Goal: Task Accomplishment & Management: Manage account settings

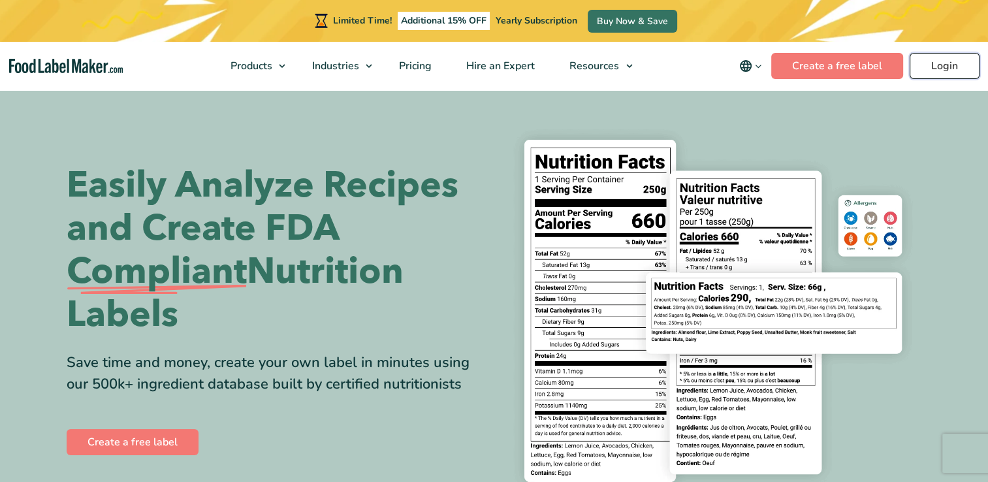
click at [941, 69] on link "Login" at bounding box center [945, 66] width 70 height 26
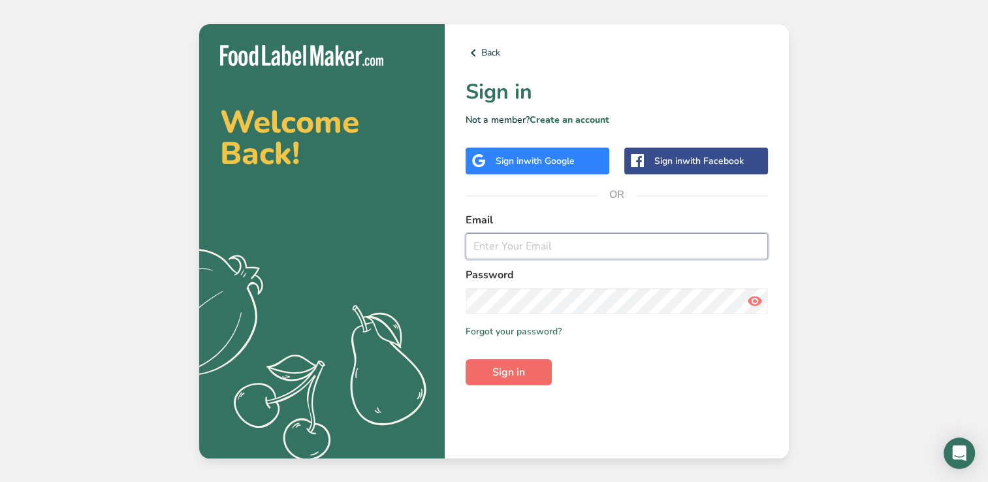
type input "tastyjerkyhawaii@yahoo.com"
click at [530, 370] on button "Sign in" at bounding box center [509, 372] width 86 height 26
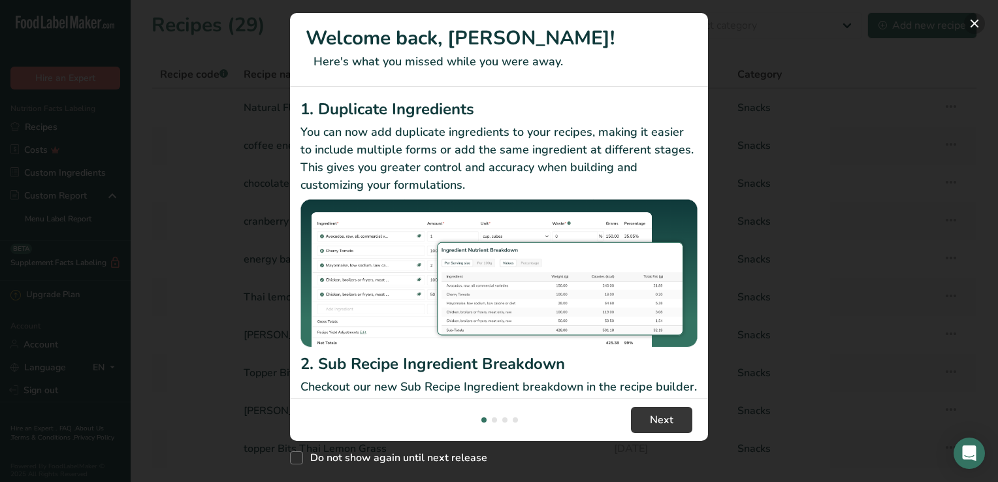
click at [973, 24] on button "New Features" at bounding box center [974, 23] width 21 height 21
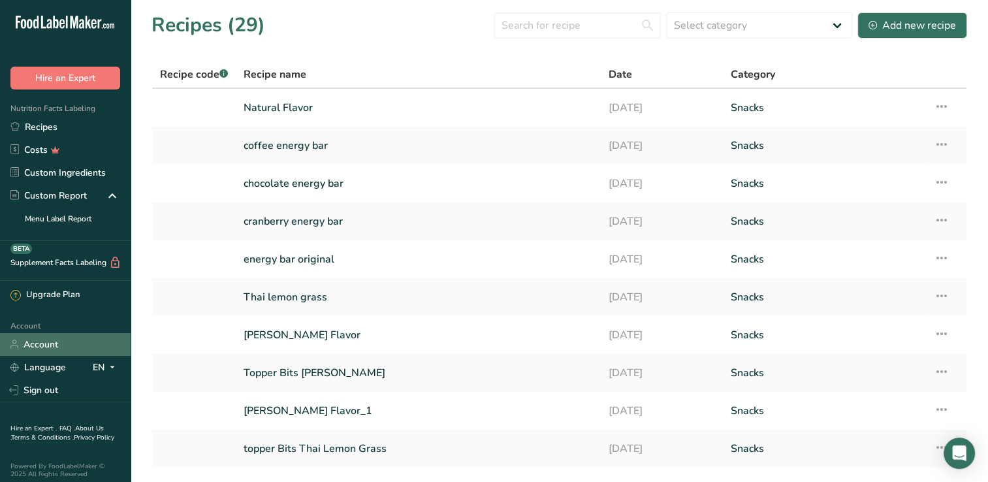
click at [65, 349] on link "Account" at bounding box center [65, 344] width 131 height 23
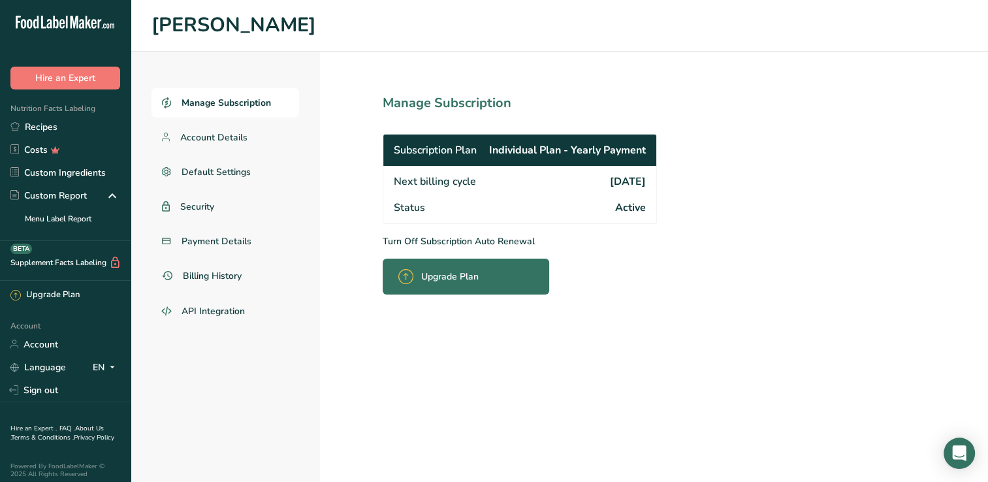
click at [431, 244] on p "Turn Off Subscription Auto Renewal" at bounding box center [549, 241] width 332 height 14
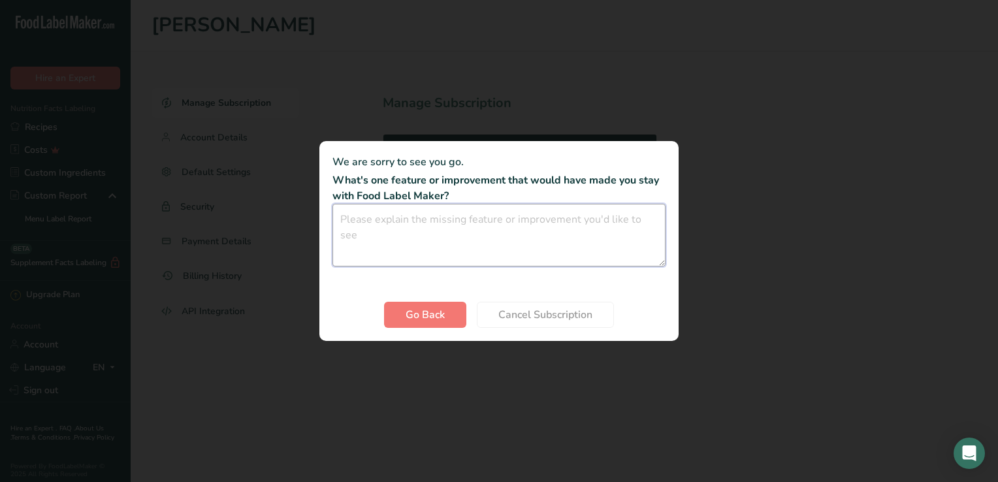
click at [436, 248] on textarea "Cancel subscription modal" at bounding box center [498, 235] width 333 height 63
click at [469, 392] on div "Cancel subscription modal" at bounding box center [499, 241] width 998 height 482
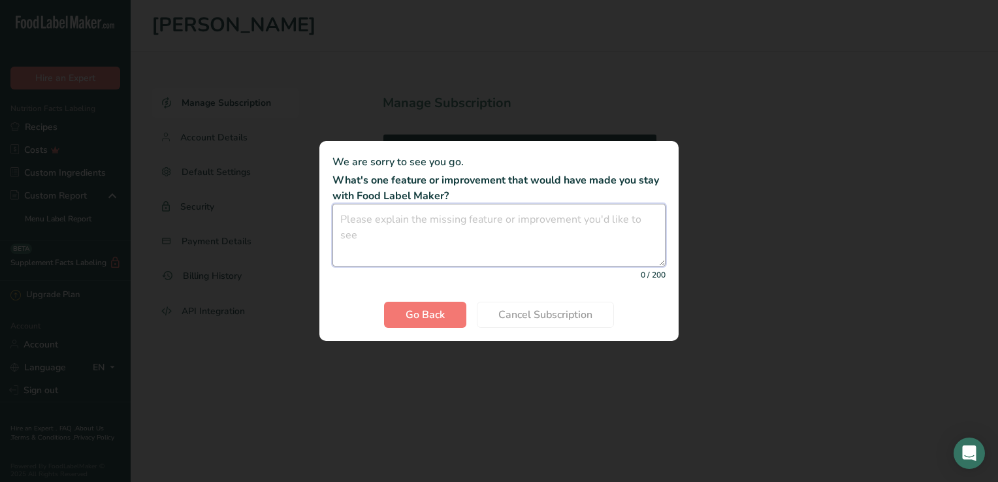
click at [526, 222] on textarea "Cancel subscription modal" at bounding box center [498, 235] width 333 height 63
type textarea "the price of the subscription"
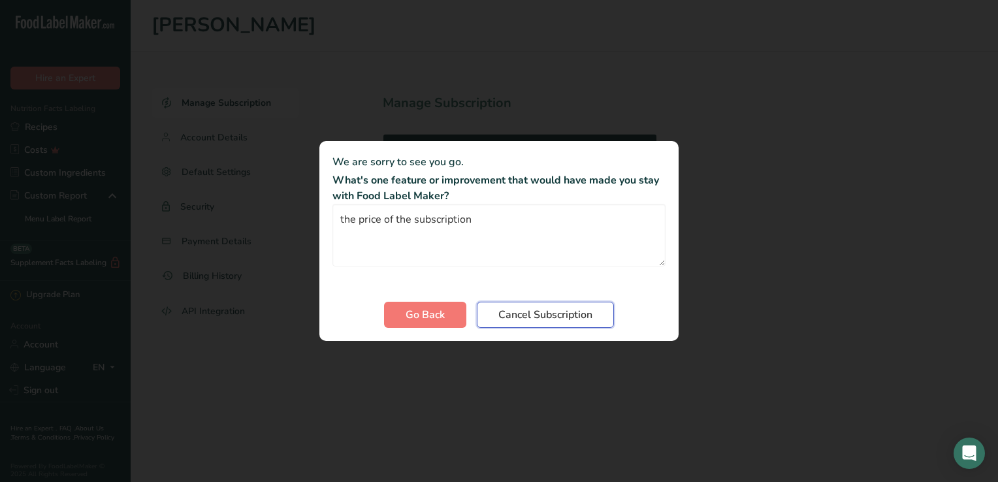
click at [519, 319] on span "Cancel Subscription" at bounding box center [545, 315] width 94 height 16
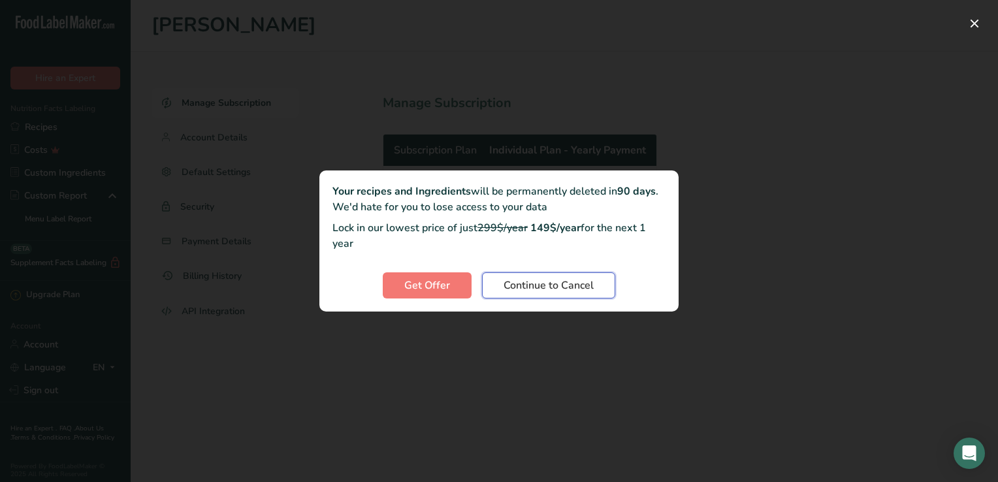
click at [536, 292] on span "Continue to Cancel" at bounding box center [549, 286] width 90 height 16
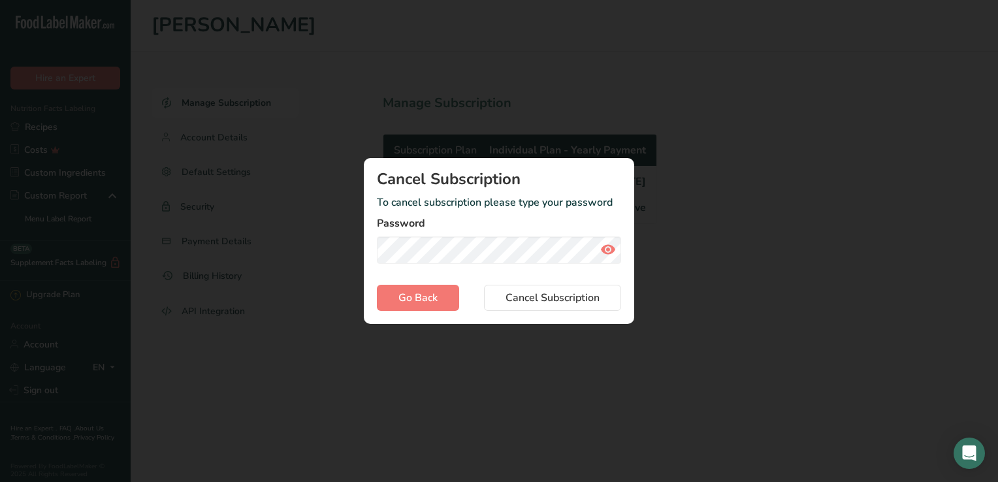
click at [604, 248] on icon "Cancel subscription modal" at bounding box center [608, 250] width 16 height 24
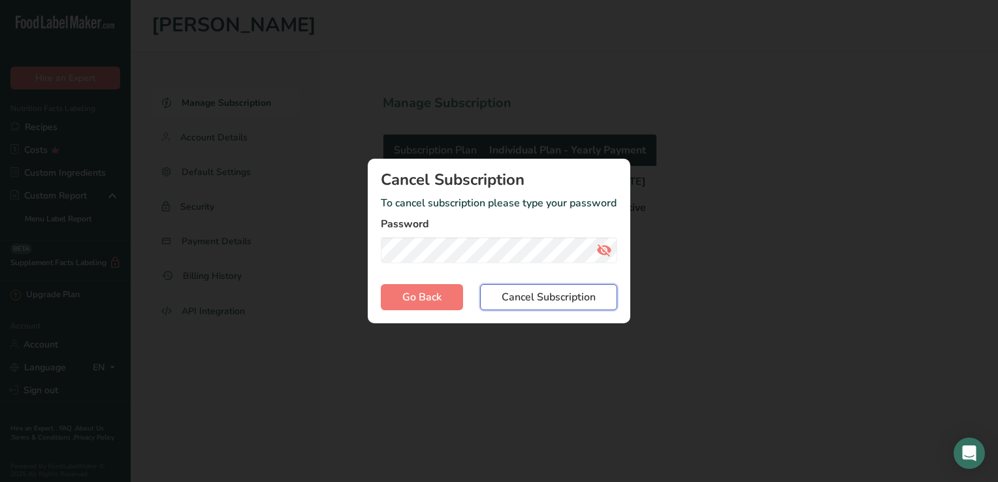
click at [588, 302] on span "Cancel Subscription" at bounding box center [549, 297] width 94 height 16
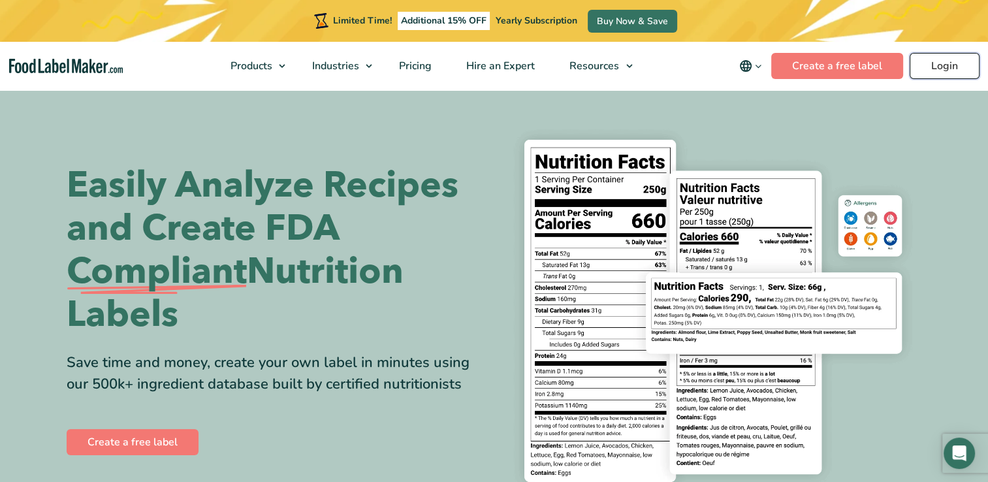
click at [951, 58] on link "Login" at bounding box center [945, 66] width 70 height 26
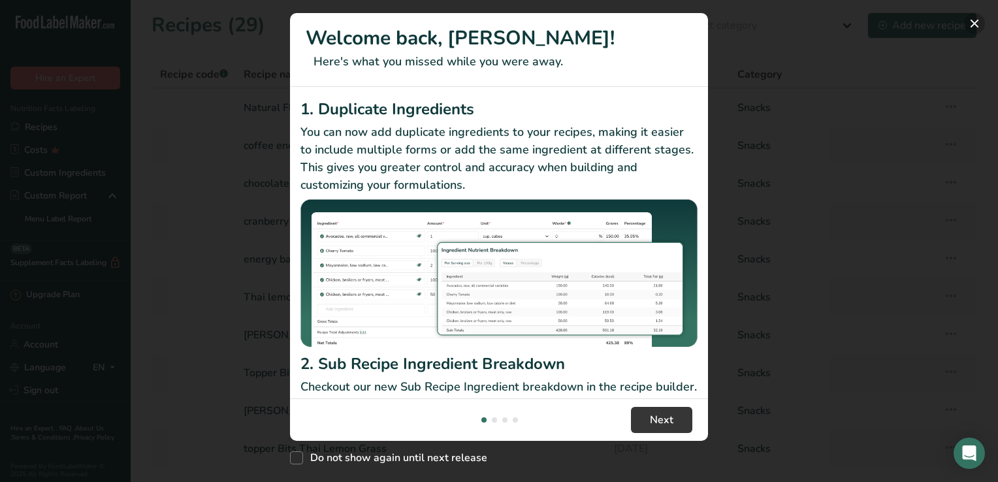
click at [972, 22] on button "New Features" at bounding box center [974, 23] width 21 height 21
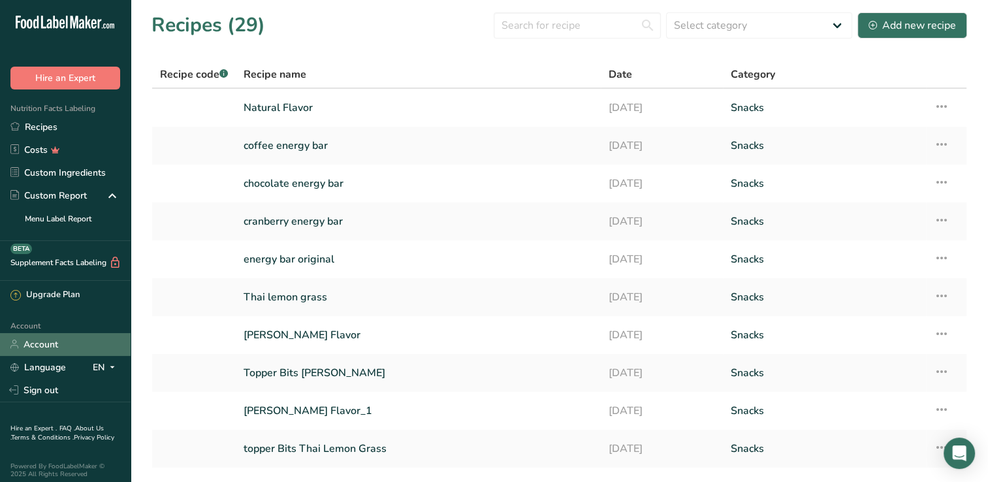
click at [78, 346] on link "Account" at bounding box center [65, 344] width 131 height 23
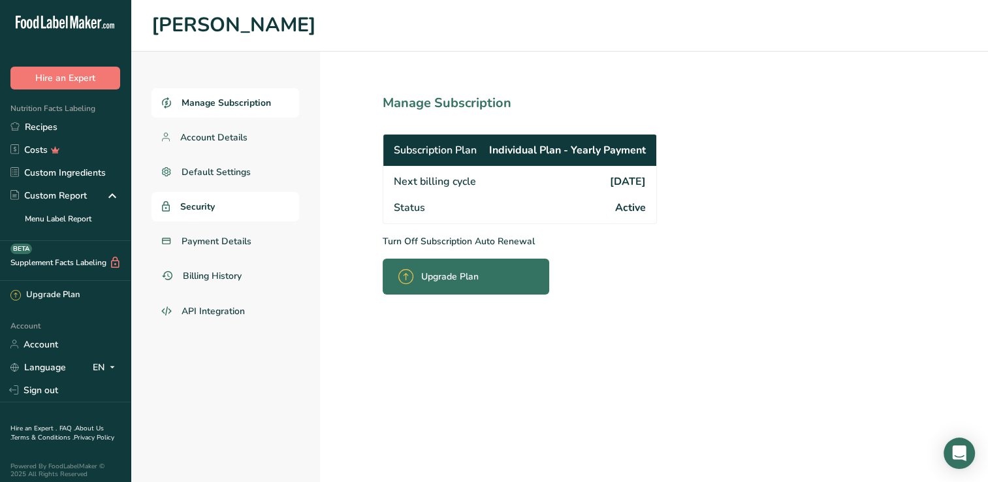
click at [186, 216] on link "Security" at bounding box center [226, 206] width 148 height 29
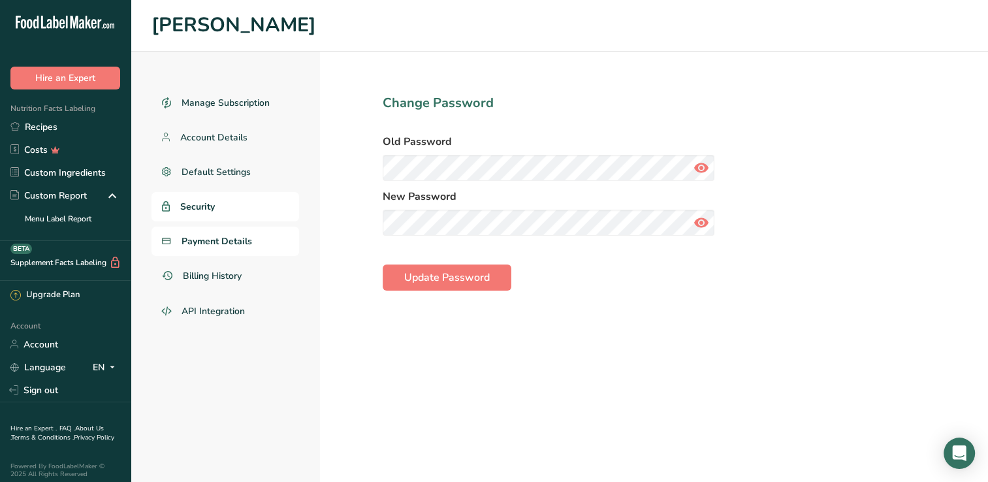
click at [238, 239] on span "Payment Details" at bounding box center [217, 241] width 71 height 14
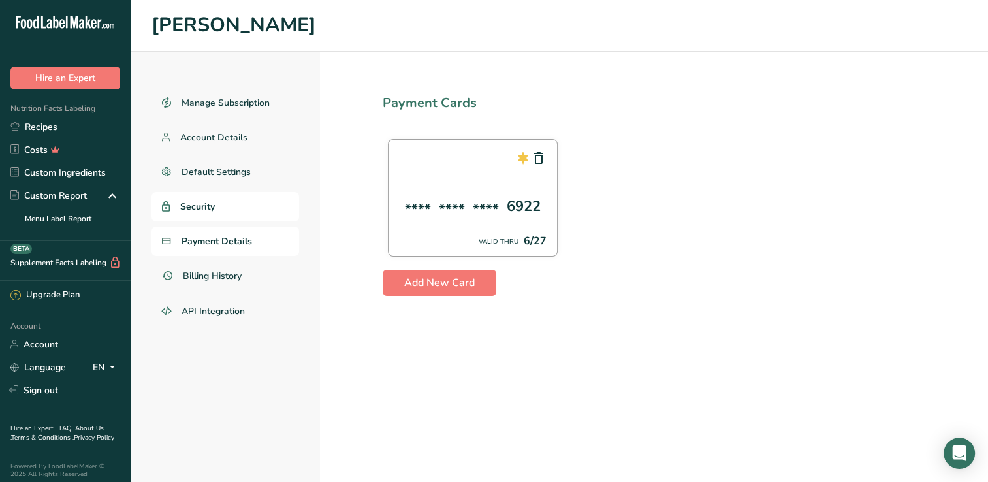
click at [200, 212] on span "Security" at bounding box center [197, 207] width 35 height 14
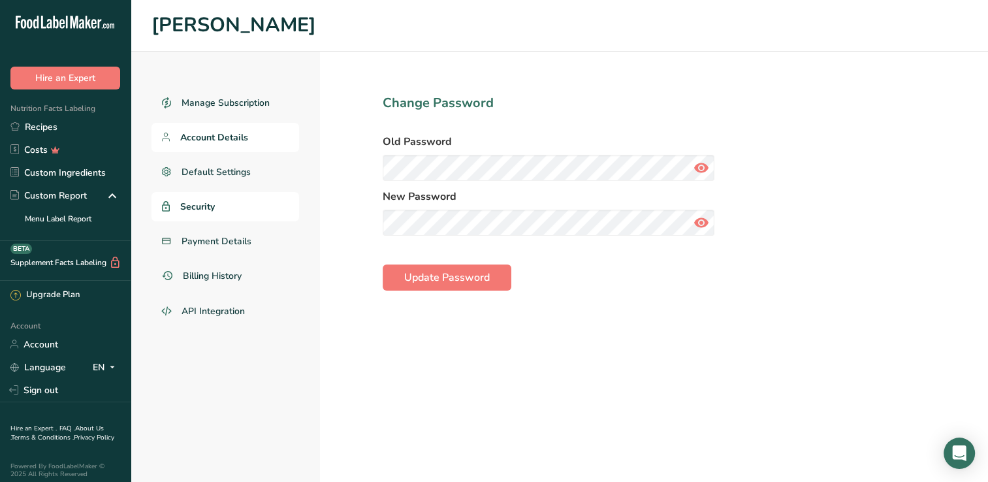
click at [243, 137] on span "Account Details" at bounding box center [214, 138] width 68 height 14
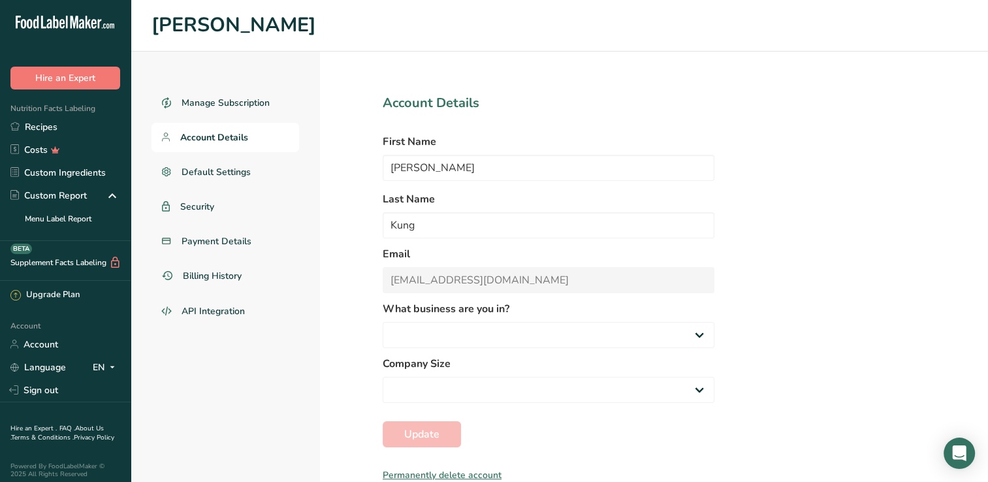
select select "2"
click at [186, 209] on span "Security" at bounding box center [197, 207] width 35 height 14
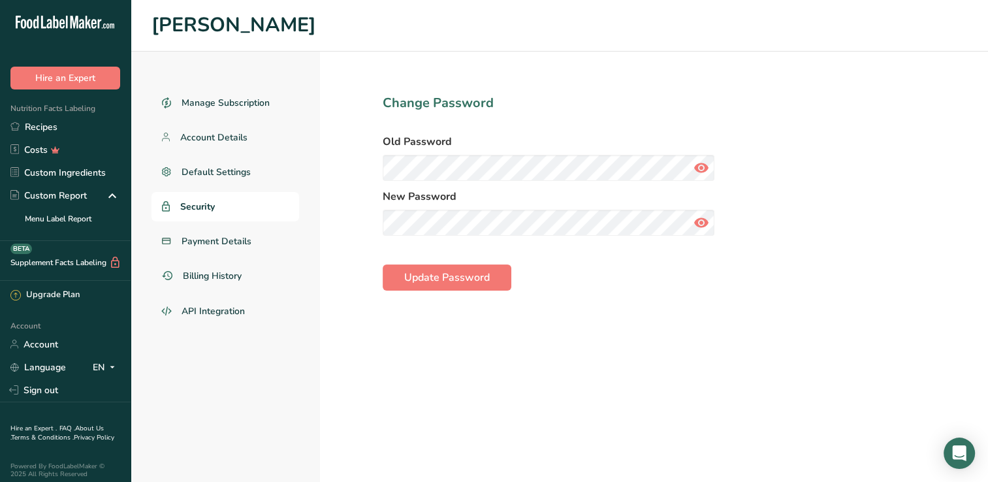
click at [700, 163] on icon at bounding box center [702, 168] width 16 height 24
click at [700, 219] on icon at bounding box center [702, 223] width 16 height 24
click at [476, 281] on span "Update Password" at bounding box center [447, 278] width 86 height 16
click at [243, 240] on span "Payment Details" at bounding box center [217, 241] width 71 height 14
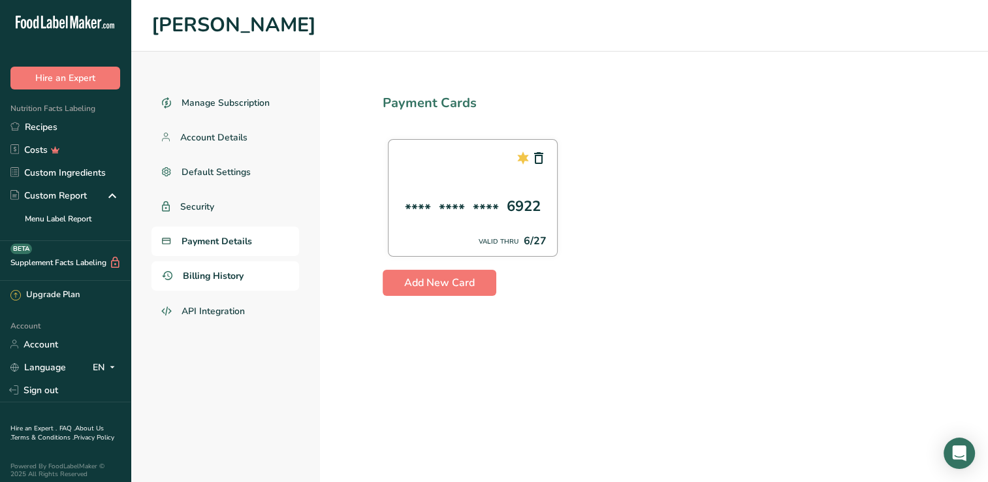
click at [230, 272] on span "Billing History" at bounding box center [213, 276] width 61 height 14
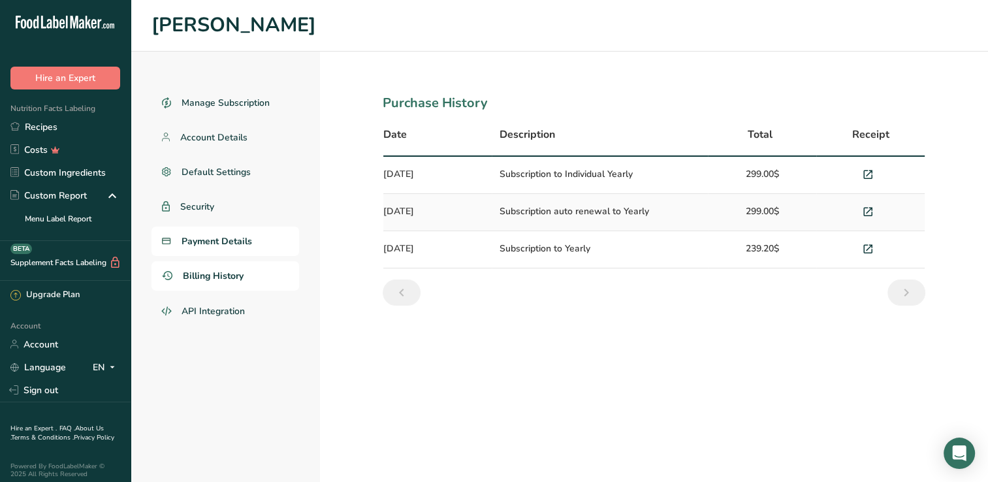
click at [239, 247] on span "Payment Details" at bounding box center [217, 241] width 71 height 14
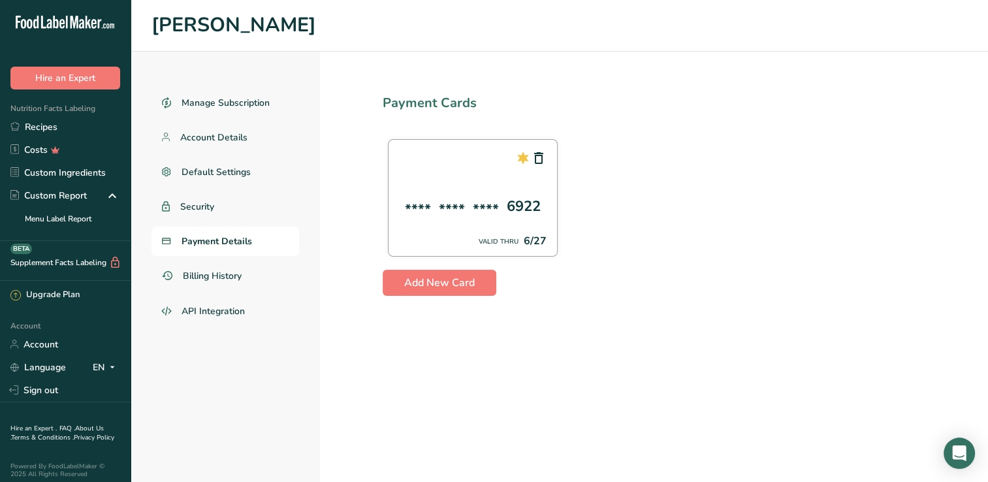
click at [234, 242] on span "Payment Details" at bounding box center [217, 241] width 71 height 14
click at [229, 174] on span "Default Settings" at bounding box center [217, 172] width 70 height 14
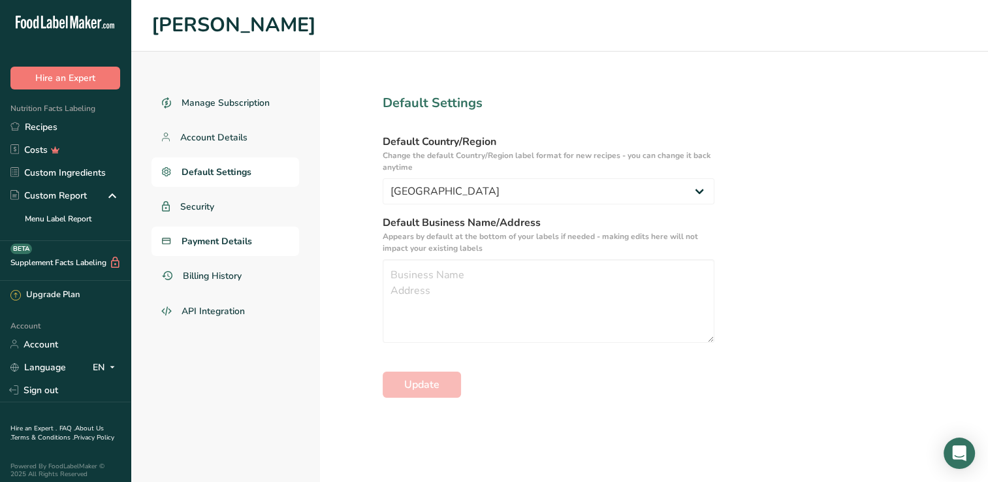
click at [218, 252] on link "Payment Details" at bounding box center [226, 241] width 148 height 29
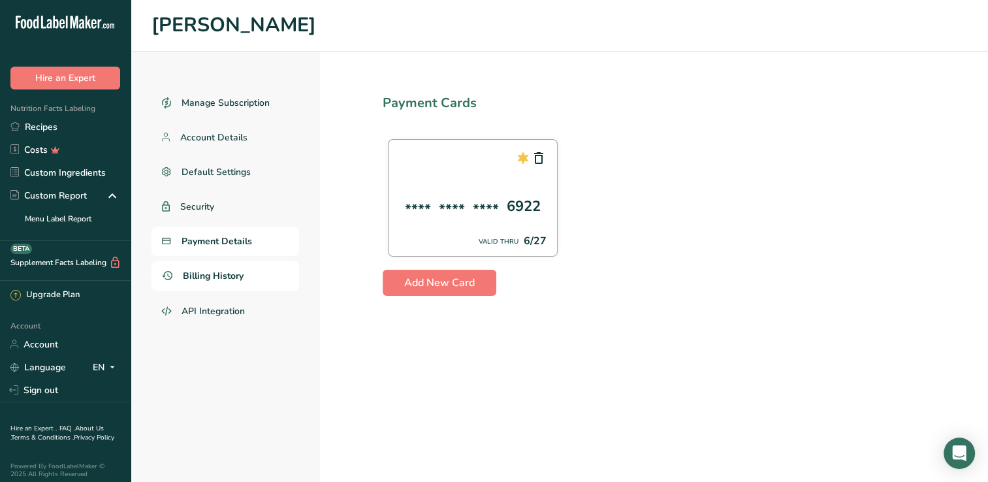
click at [217, 276] on span "Billing History" at bounding box center [213, 276] width 61 height 14
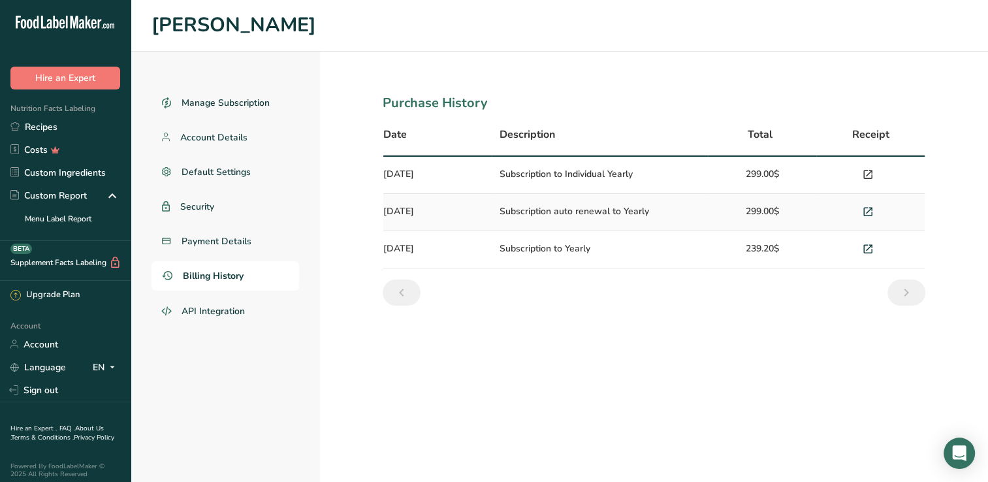
click at [867, 175] on icon at bounding box center [868, 175] width 12 height 18
click at [60, 344] on link "Account" at bounding box center [65, 344] width 131 height 23
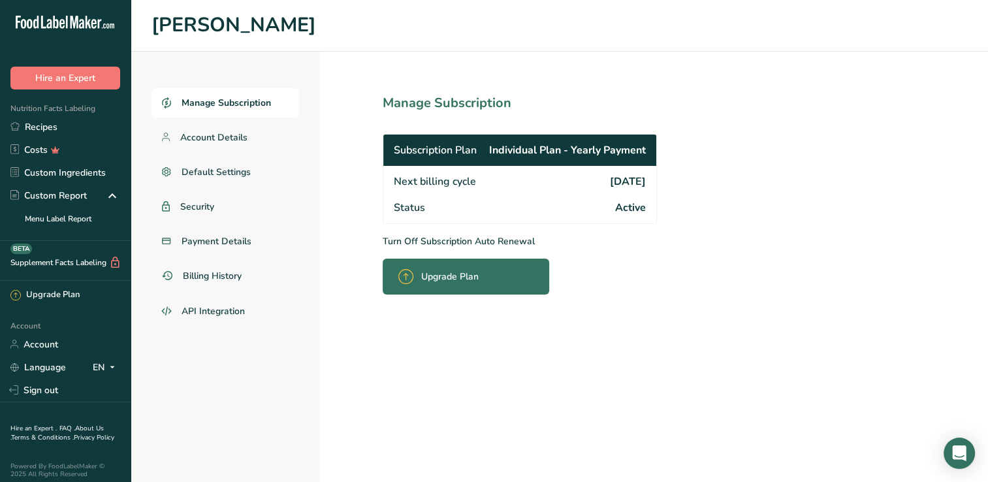
click at [453, 240] on p "Turn Off Subscription Auto Renewal" at bounding box center [549, 241] width 332 height 14
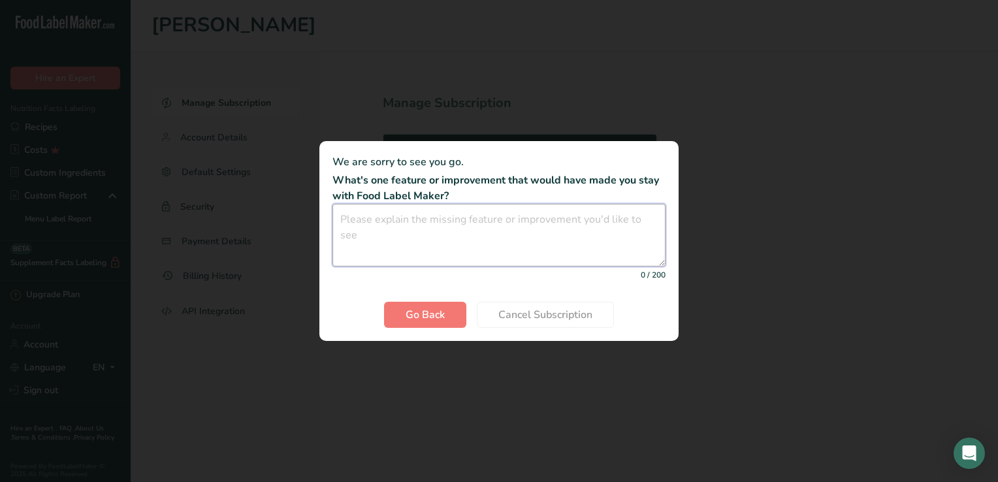
click at [447, 221] on textarea "Cancel subscription modal" at bounding box center [498, 235] width 333 height 63
type textarea "We do not use this anymore."
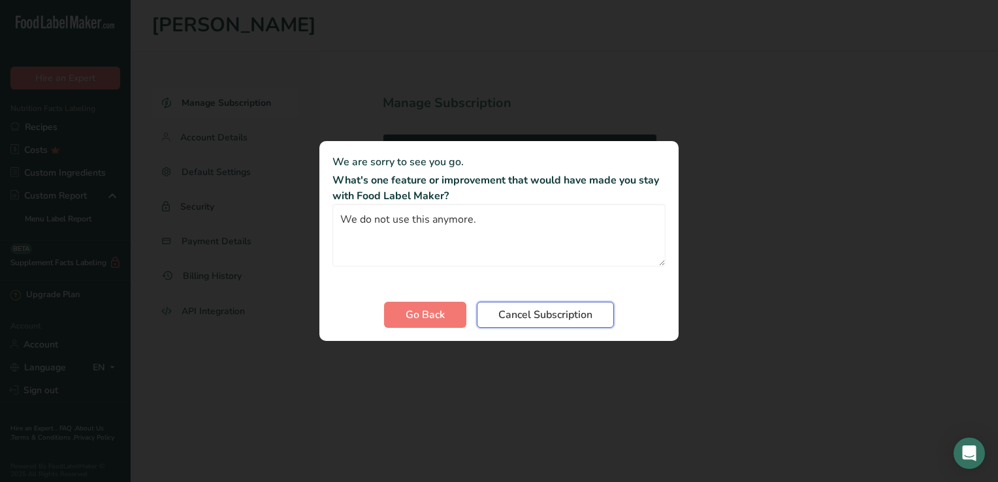
click at [517, 319] on span "Cancel Subscription" at bounding box center [545, 315] width 94 height 16
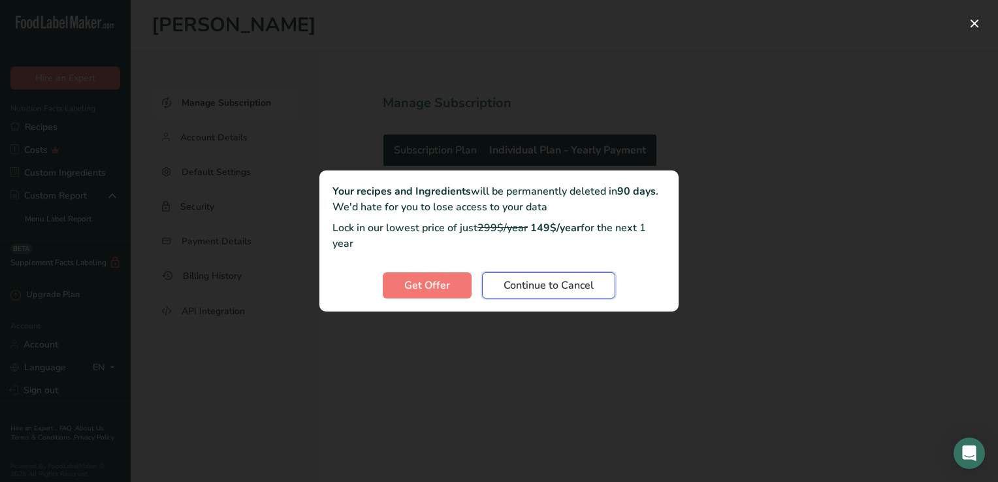
click at [533, 283] on span "Continue to Cancel" at bounding box center [549, 286] width 90 height 16
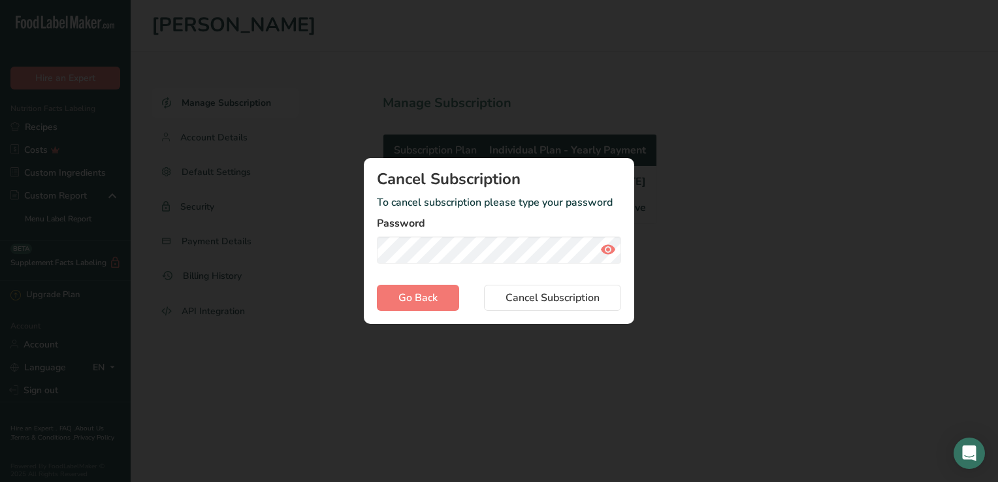
click at [647, 273] on div "Cancel subscription modal" at bounding box center [499, 241] width 998 height 482
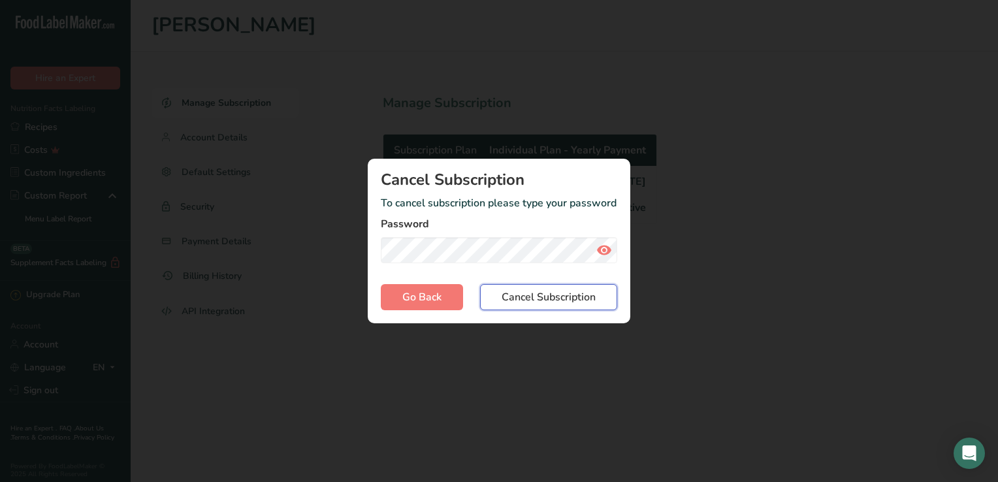
click at [574, 299] on span "Cancel Subscription" at bounding box center [549, 297] width 94 height 16
click at [602, 251] on icon "Cancel subscription modal" at bounding box center [604, 250] width 16 height 24
click at [524, 297] on span "Cancel Subscription" at bounding box center [549, 297] width 94 height 16
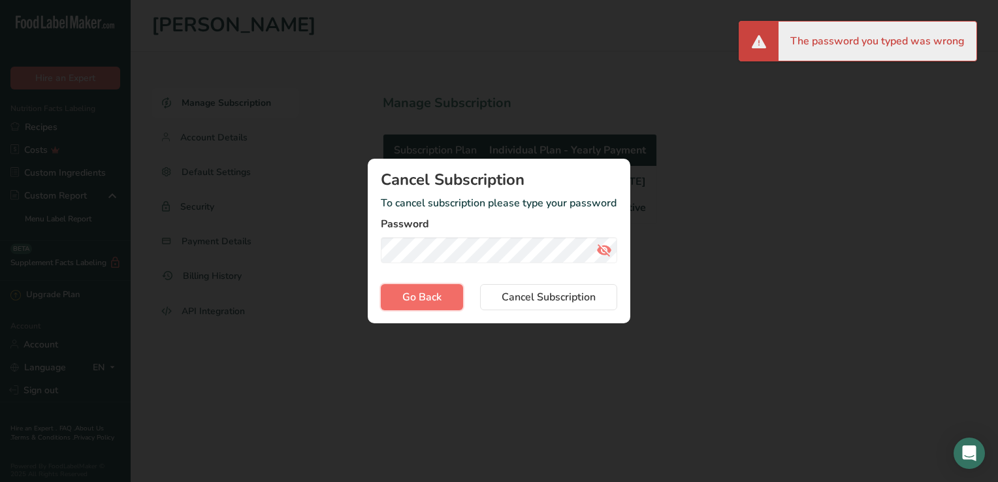
click at [434, 289] on span "Go Back" at bounding box center [421, 297] width 39 height 16
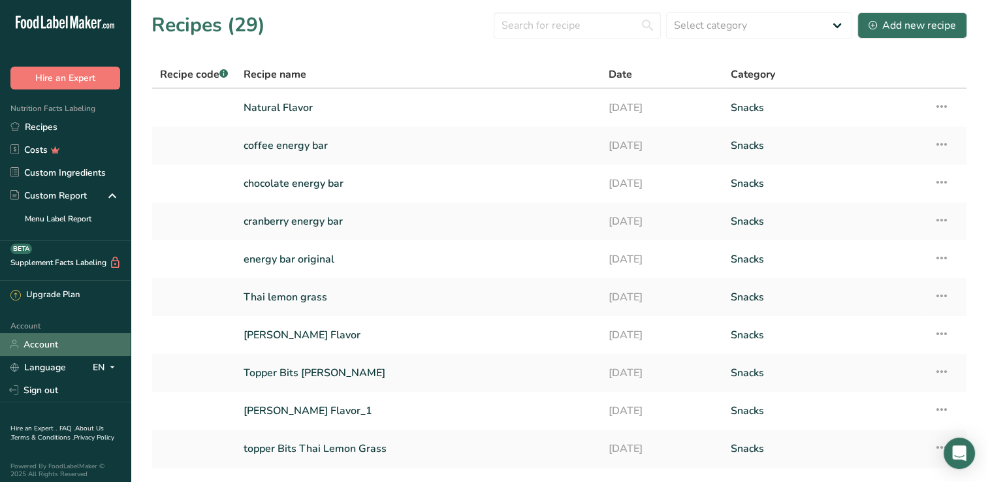
click at [59, 344] on link "Account" at bounding box center [65, 344] width 131 height 23
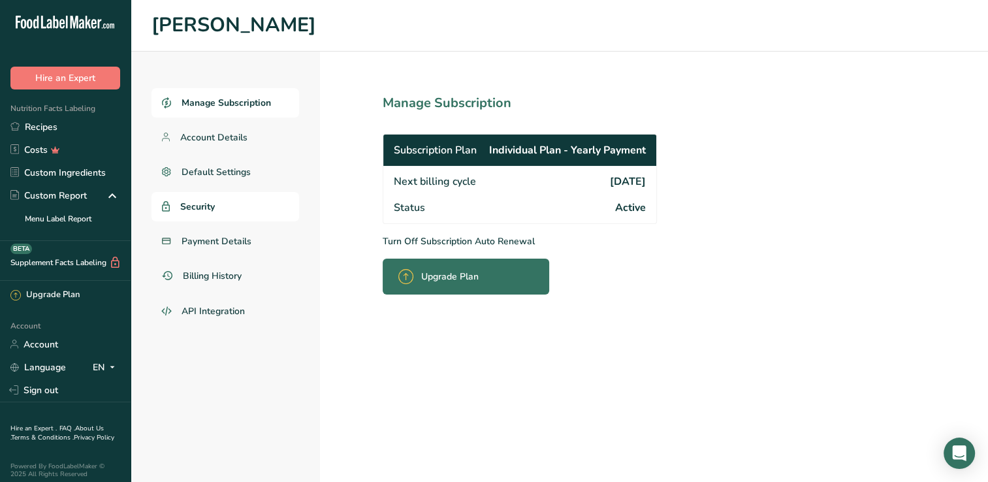
click at [210, 205] on span "Security" at bounding box center [197, 207] width 35 height 14
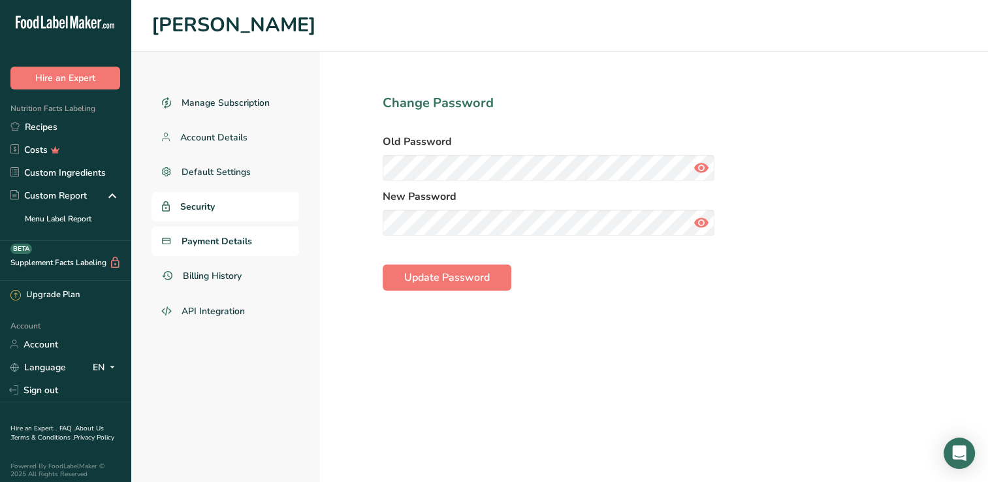
click at [216, 244] on span "Payment Details" at bounding box center [217, 241] width 71 height 14
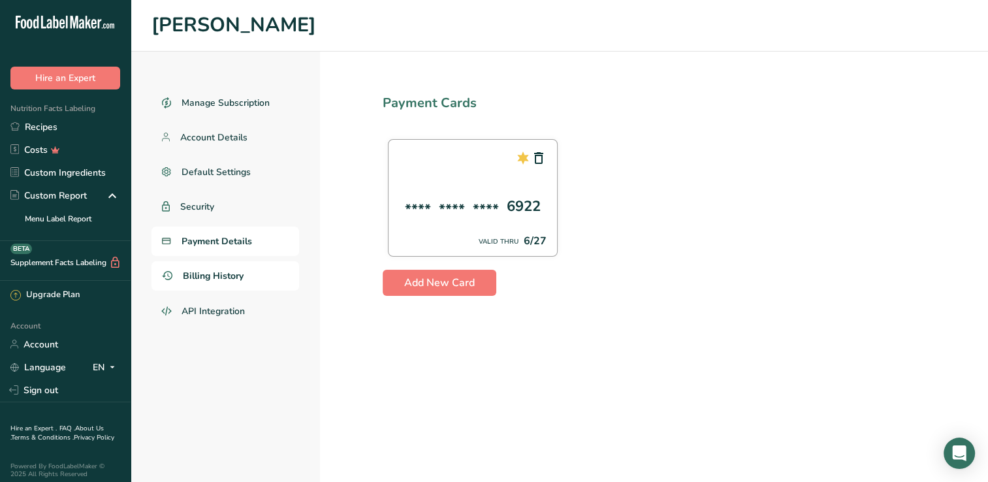
click at [221, 272] on span "Billing History" at bounding box center [213, 276] width 61 height 14
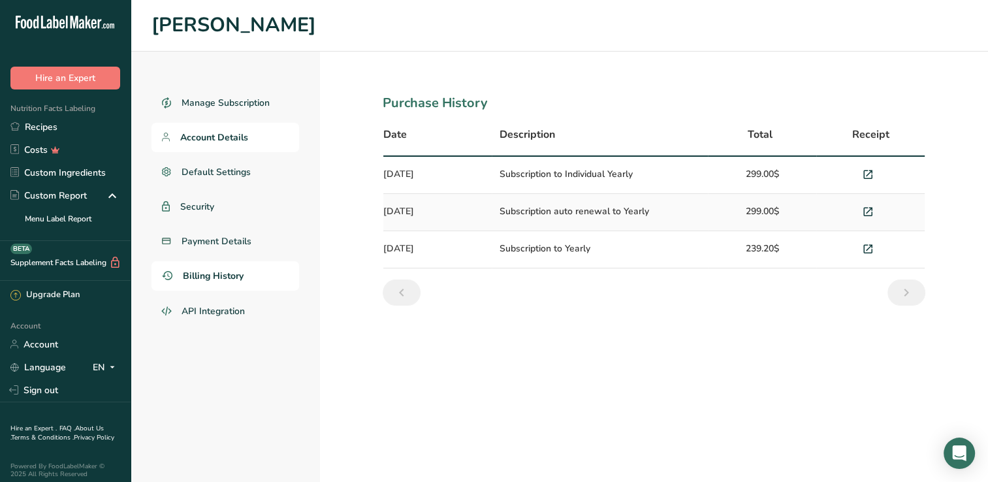
click at [242, 132] on span "Account Details" at bounding box center [214, 138] width 68 height 14
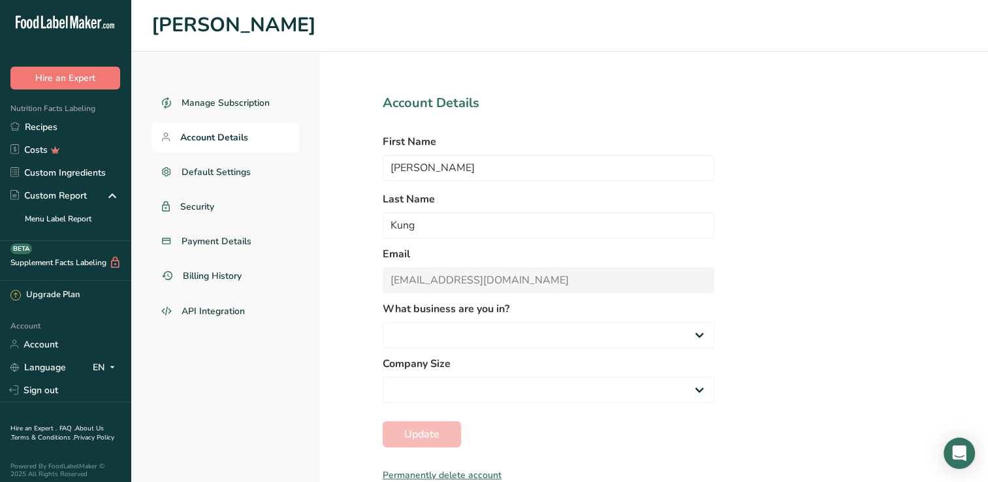
select select "2"
click at [233, 270] on span "Billing History" at bounding box center [213, 276] width 61 height 14
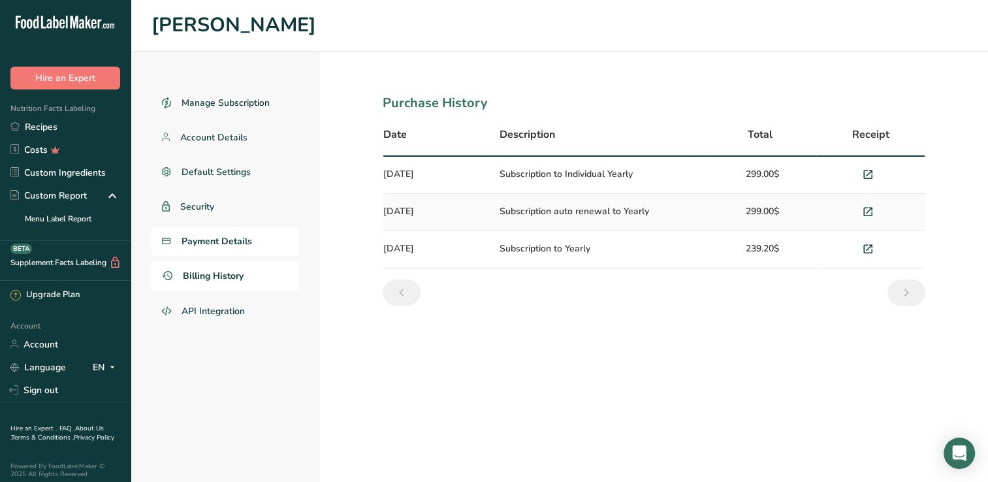
click at [230, 248] on link "Payment Details" at bounding box center [226, 241] width 148 height 29
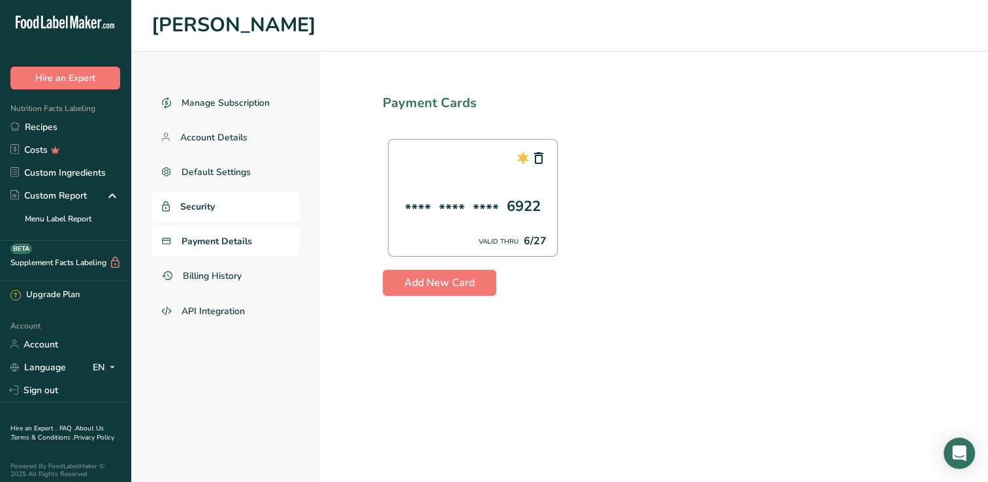
click at [193, 201] on span "Security" at bounding box center [197, 207] width 35 height 14
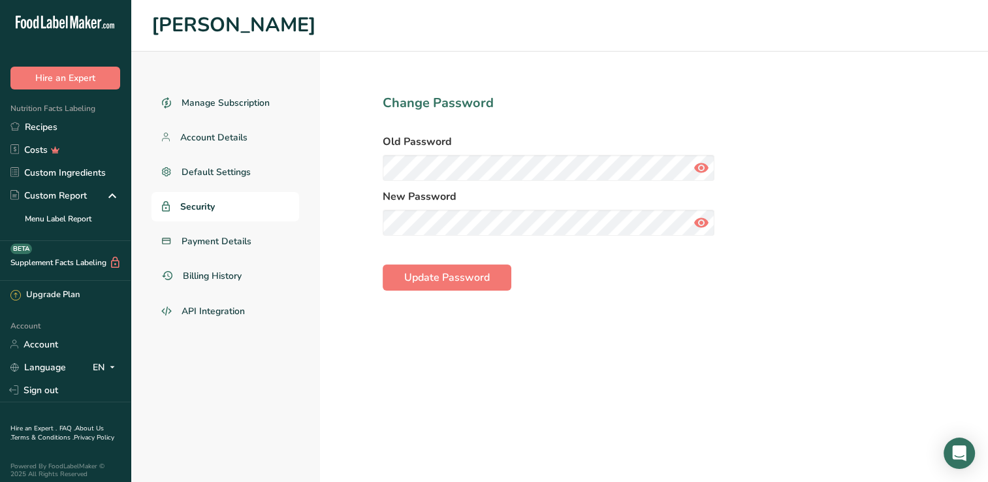
click at [703, 169] on icon at bounding box center [702, 168] width 16 height 24
click at [700, 166] on icon at bounding box center [702, 168] width 16 height 24
click at [703, 166] on icon at bounding box center [702, 168] width 16 height 24
click at [56, 343] on link "Account" at bounding box center [65, 344] width 131 height 23
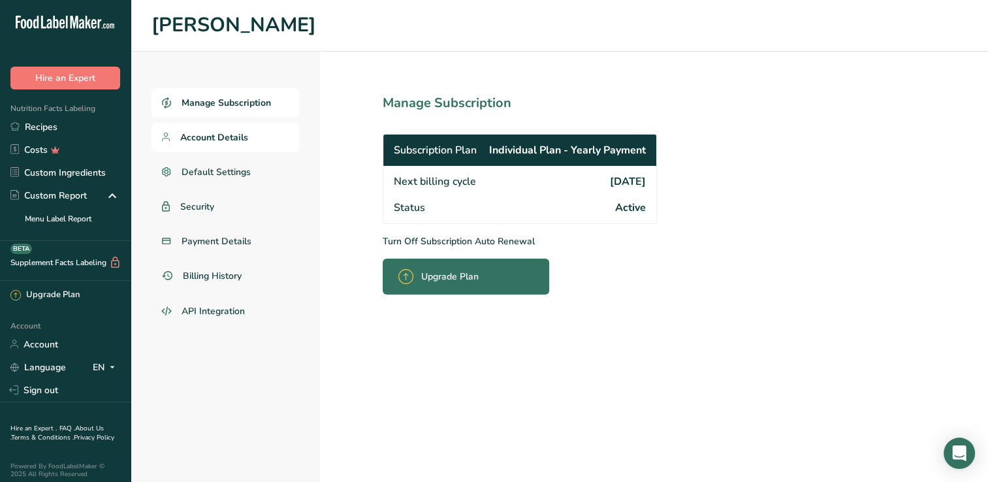
click at [219, 140] on span "Account Details" at bounding box center [214, 138] width 68 height 14
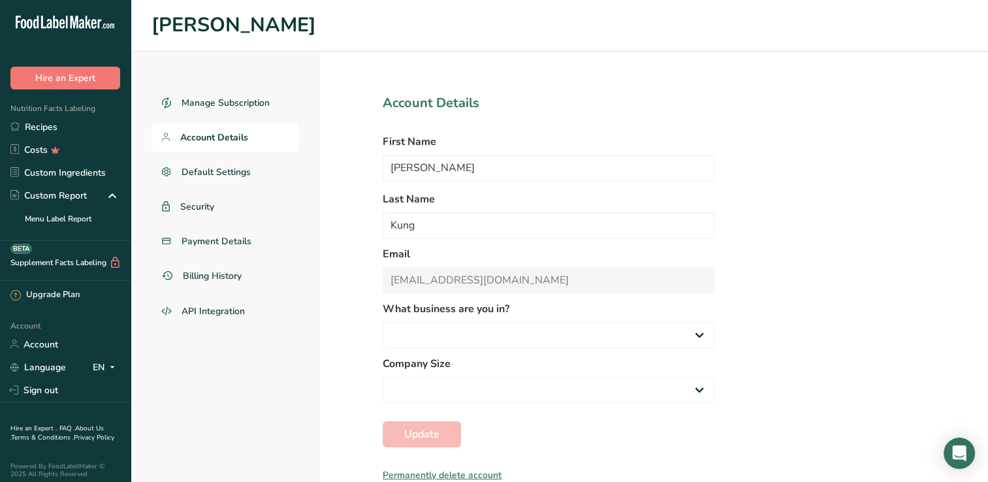
select select "1"
select select "2"
click at [825, 141] on div "Manage Subscription Account Details Default Settings Security Payment Details B…" at bounding box center [560, 267] width 858 height 430
click at [235, 106] on span "Manage Subscription" at bounding box center [226, 103] width 89 height 14
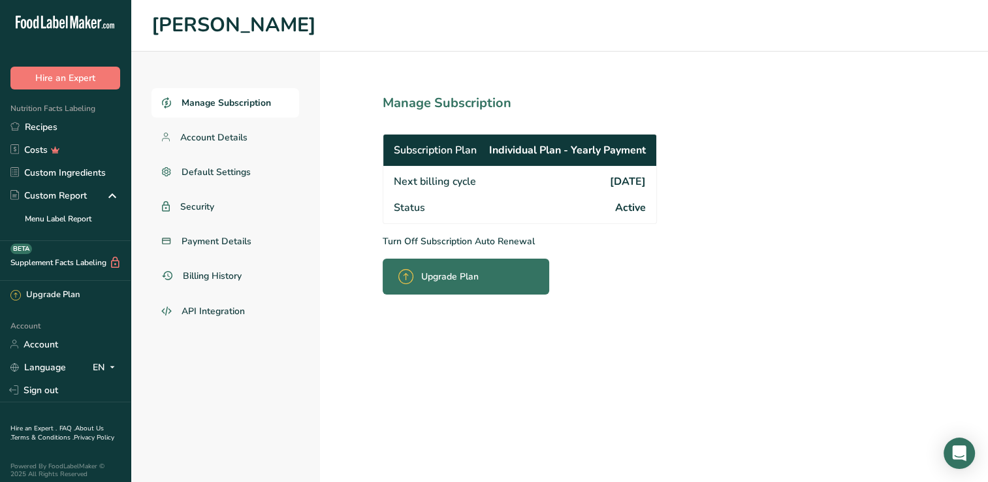
click at [508, 240] on p "Turn Off Subscription Auto Renewal" at bounding box center [549, 241] width 332 height 14
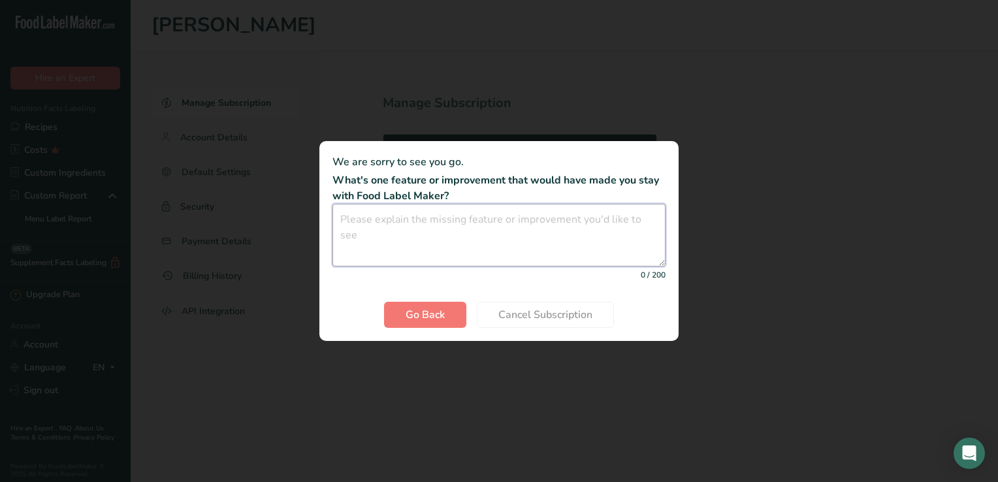
click at [504, 236] on textarea "Cancel subscription modal" at bounding box center [498, 235] width 333 height 63
click at [415, 234] on textarea "Cancel subscription modal" at bounding box center [498, 235] width 333 height 63
type textarea "we do no use it anymore"
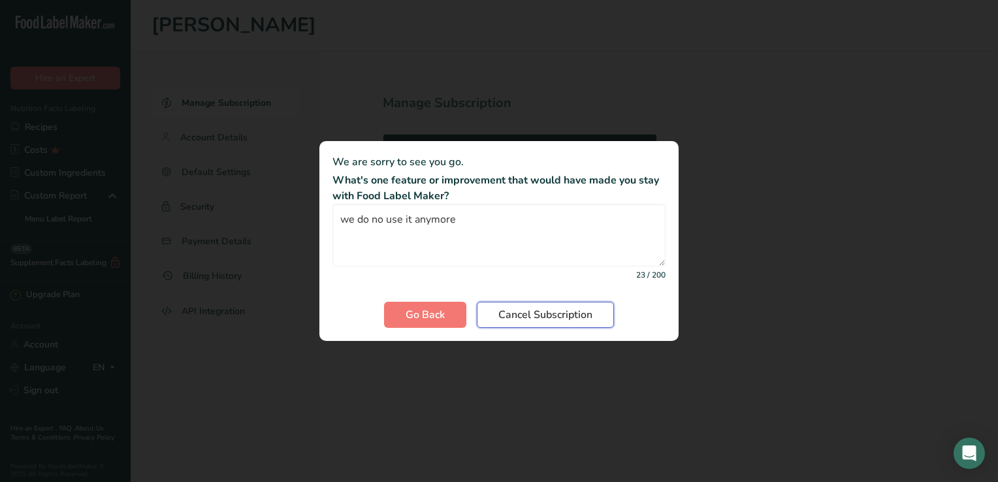
click at [564, 315] on span "Cancel Subscription" at bounding box center [545, 315] width 94 height 16
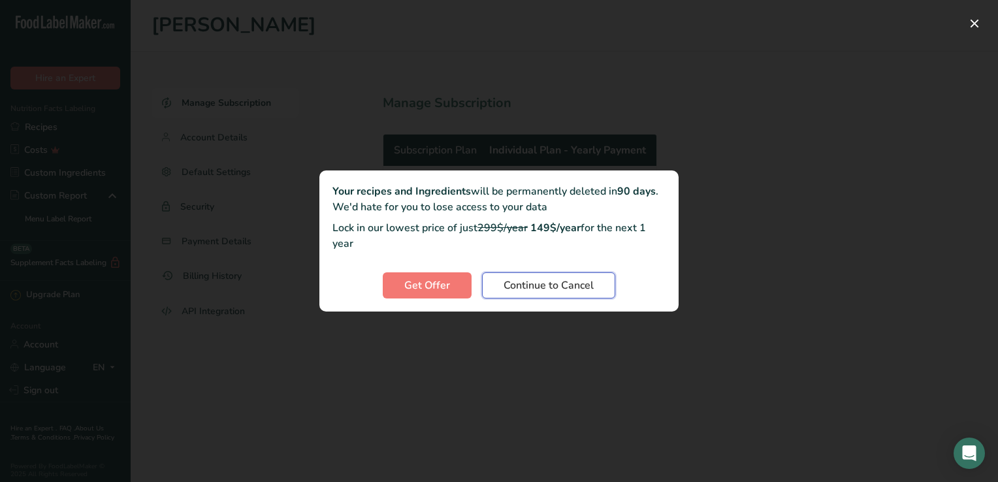
click at [560, 283] on span "Continue to Cancel" at bounding box center [549, 286] width 90 height 16
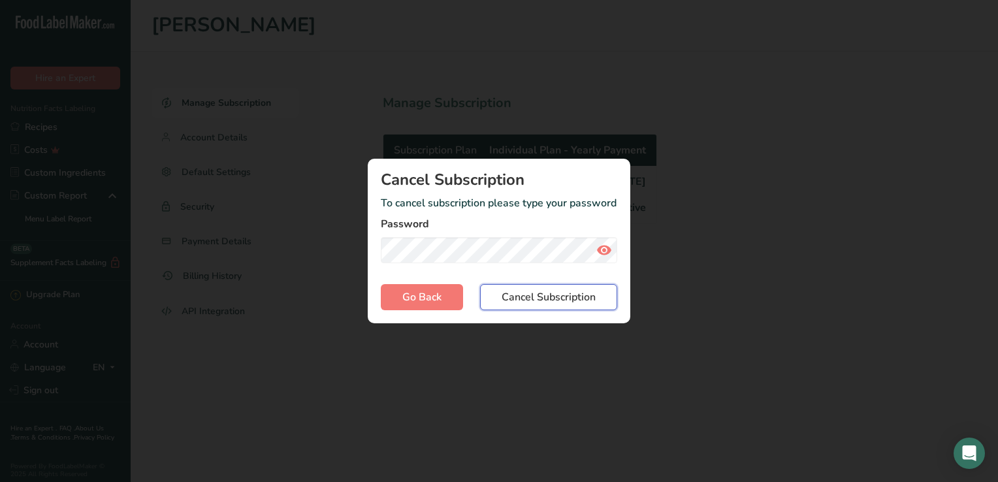
click at [525, 299] on span "Cancel Subscription" at bounding box center [549, 297] width 94 height 16
click at [601, 250] on icon "Cancel subscription modal" at bounding box center [604, 250] width 16 height 24
click at [607, 248] on icon "Cancel subscription modal" at bounding box center [604, 250] width 16 height 24
click at [645, 158] on div "Cancel subscription modal" at bounding box center [499, 241] width 998 height 482
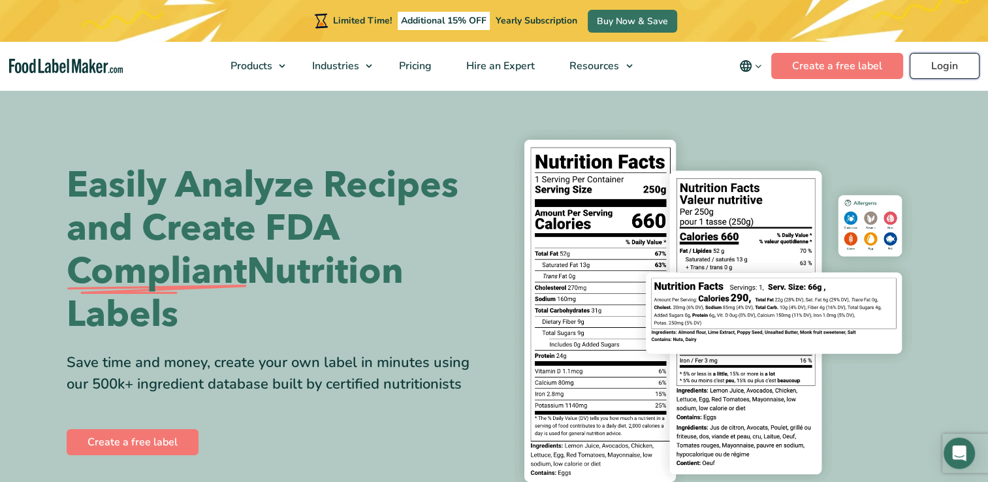
click at [941, 69] on link "Login" at bounding box center [945, 66] width 70 height 26
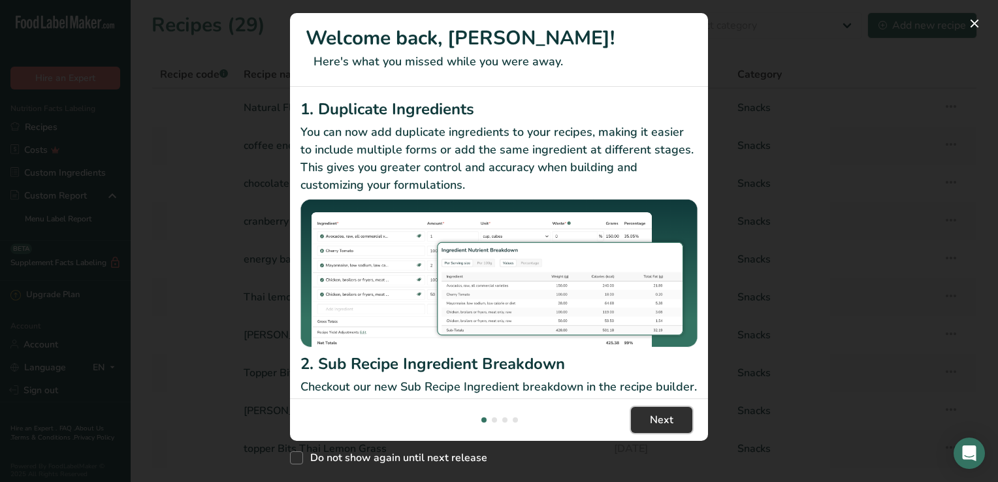
click at [677, 427] on button "Next" at bounding box center [661, 420] width 61 height 26
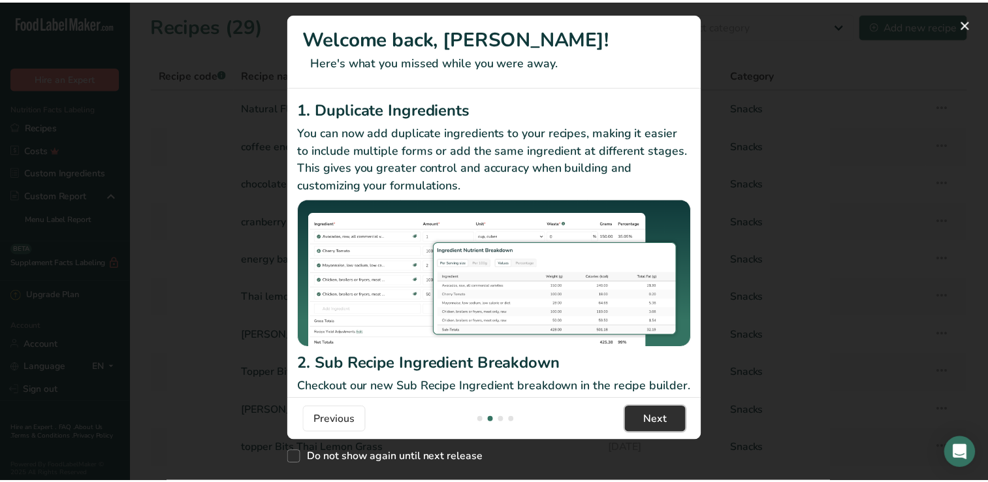
scroll to position [0, 418]
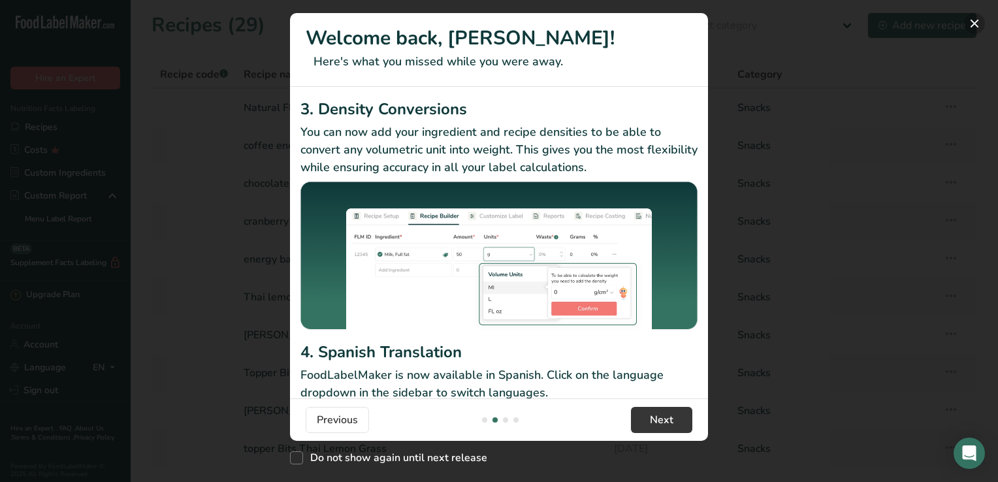
click at [972, 25] on button "New Features" at bounding box center [974, 23] width 21 height 21
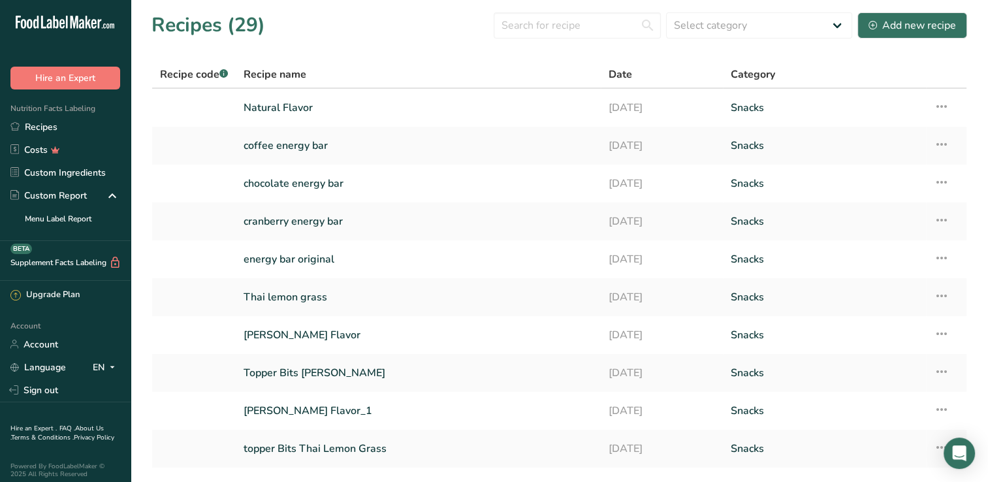
scroll to position [14, 0]
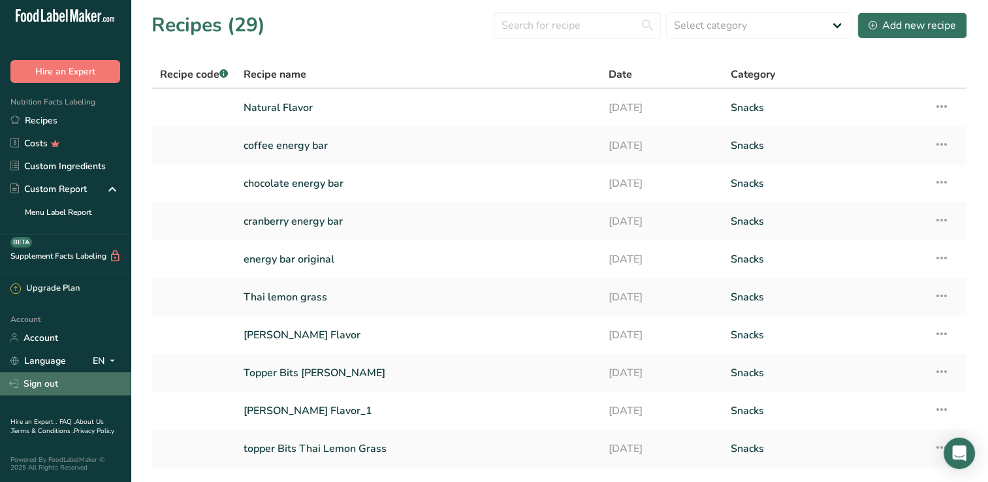
click at [86, 372] on link "Sign out" at bounding box center [65, 383] width 131 height 23
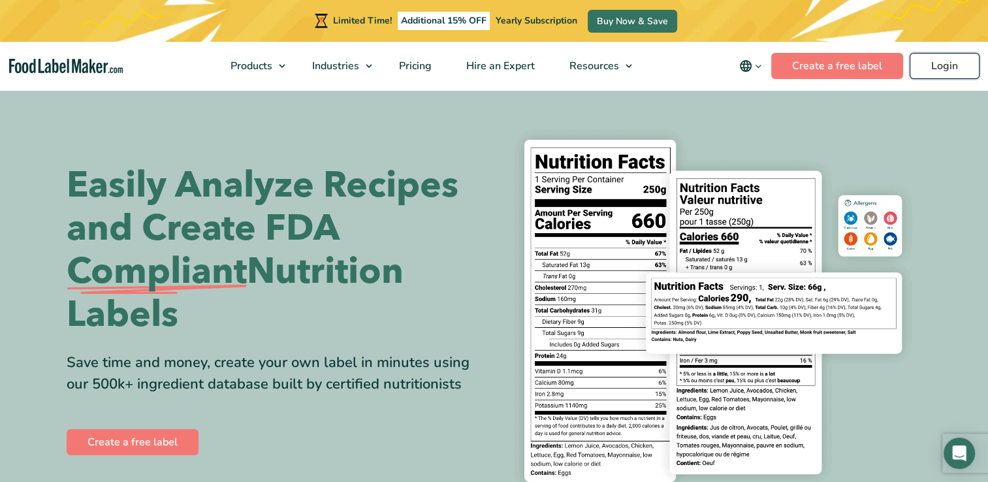
click at [943, 64] on link "Login" at bounding box center [945, 66] width 70 height 26
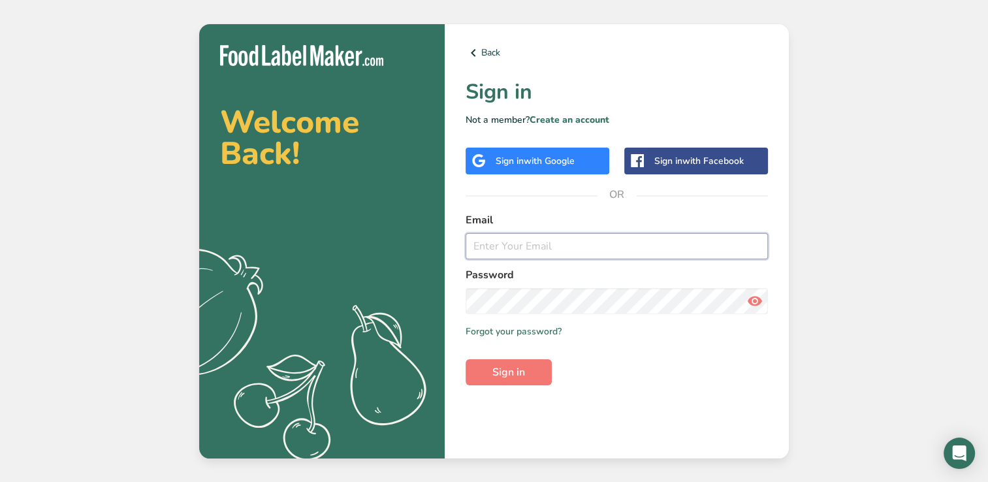
type input "[EMAIL_ADDRESS][DOMAIN_NAME]"
click at [751, 299] on icon at bounding box center [755, 301] width 16 height 24
click at [515, 375] on span "Sign in" at bounding box center [509, 372] width 33 height 16
click at [434, 286] on section "Welcome Back! .a{fill:#f5f3ed;} Back Sign in Not a member? Create an account Si…" at bounding box center [494, 241] width 590 height 434
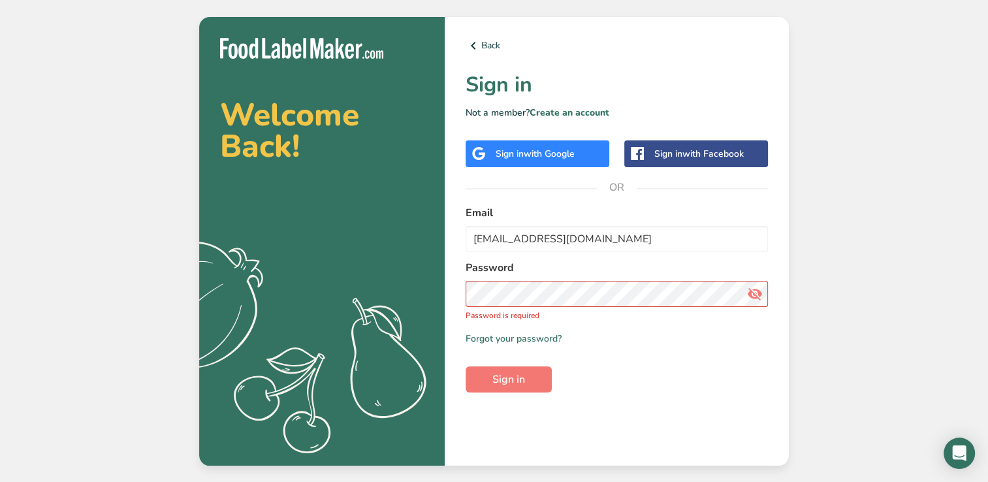
click at [434, 286] on icon ".a{fill:#f5f3ed;}" at bounding box center [288, 352] width 325 height 233
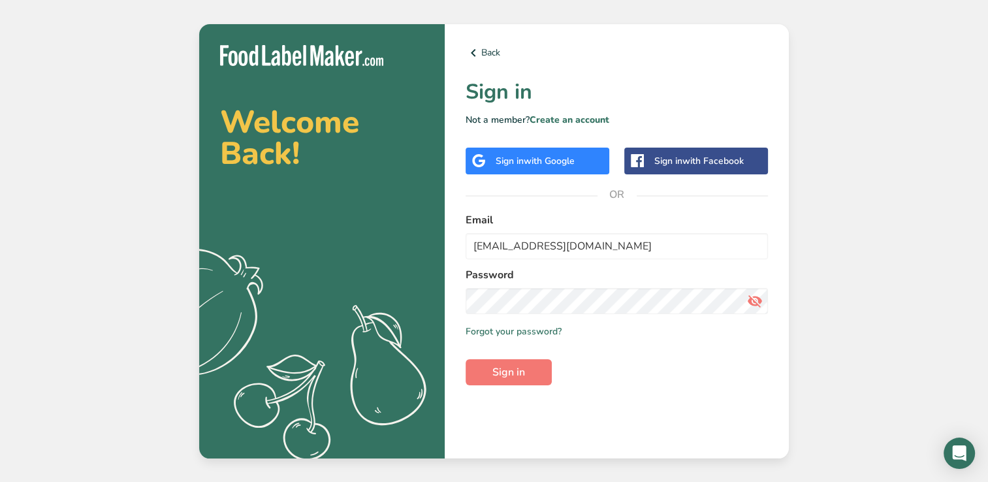
click at [739, 383] on form "Email [EMAIL_ADDRESS][DOMAIN_NAME] Password Remember me Forgot your password? S…" at bounding box center [617, 298] width 302 height 173
click at [531, 376] on button "Sign in" at bounding box center [509, 372] width 86 height 26
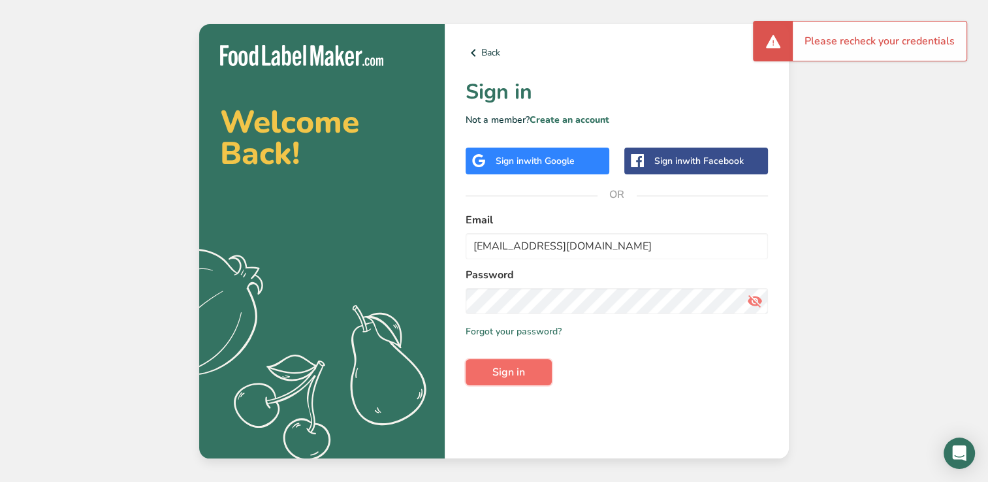
click at [531, 376] on button "Sign in" at bounding box center [509, 372] width 86 height 26
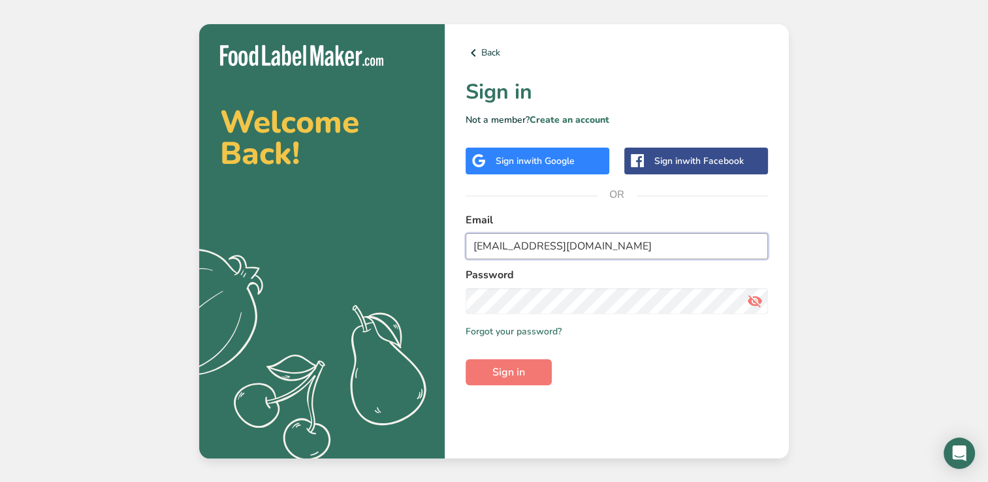
click at [628, 245] on input "[EMAIL_ADDRESS][DOMAIN_NAME]" at bounding box center [617, 246] width 302 height 26
click at [752, 302] on icon at bounding box center [755, 301] width 16 height 24
click at [536, 374] on button "Sign in" at bounding box center [509, 372] width 86 height 26
